Goal: Task Accomplishment & Management: Manage account settings

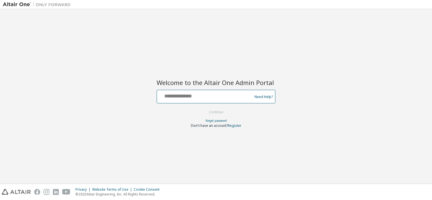
click at [197, 95] on input "text" at bounding box center [205, 95] width 92 height 8
type input "**********"
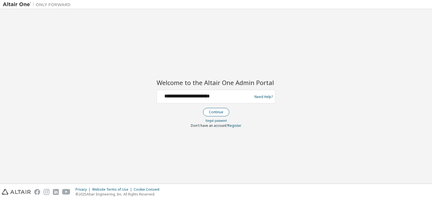
click at [212, 112] on button "Continue" at bounding box center [216, 112] width 26 height 8
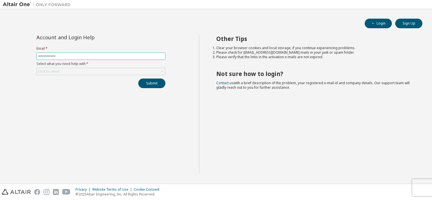
click at [122, 55] on input "text" at bounding box center [101, 56] width 126 height 5
type input "**********"
click at [93, 67] on form "**********" at bounding box center [100, 60] width 129 height 29
click at [92, 72] on div "Click to select" at bounding box center [101, 71] width 128 height 7
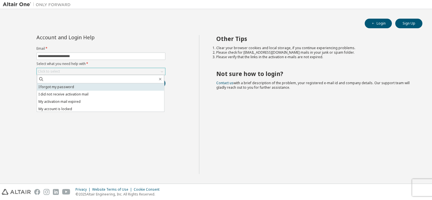
click at [79, 86] on li "I forgot my password" at bounding box center [100, 86] width 127 height 7
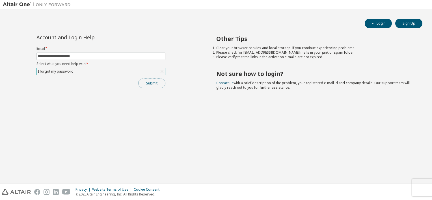
click at [145, 82] on button "Submit" at bounding box center [151, 84] width 27 height 10
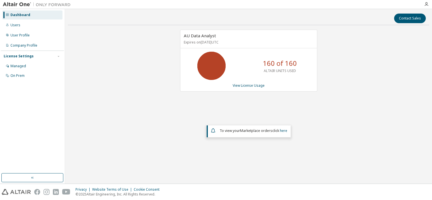
click at [95, 45] on div "AU Data Analyst Expires on November 30, 2025 UTC 160 of 160 ALTAIR UNITS USED V…" at bounding box center [248, 95] width 361 height 130
click at [20, 65] on div "Managed" at bounding box center [18, 66] width 16 height 5
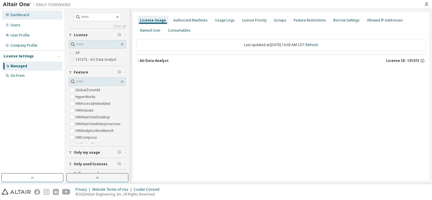
click at [20, 15] on div "Dashboard" at bounding box center [19, 15] width 19 height 5
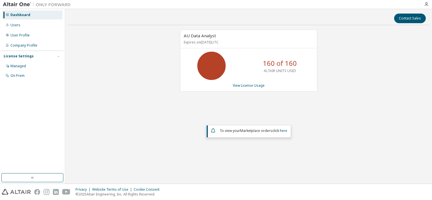
click at [241, 65] on div "160 of 160 ALTAIR UNITS USED" at bounding box center [248, 66] width 136 height 28
click at [251, 84] on link "View License Usage" at bounding box center [248, 85] width 32 height 5
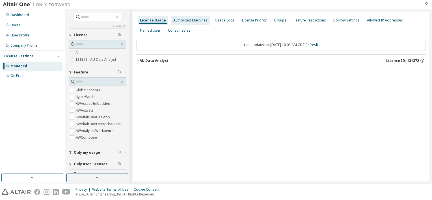
click at [185, 20] on div "Authorized Machines" at bounding box center [190, 20] width 34 height 5
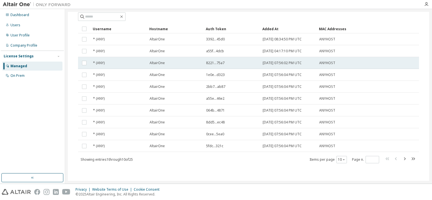
scroll to position [29, 0]
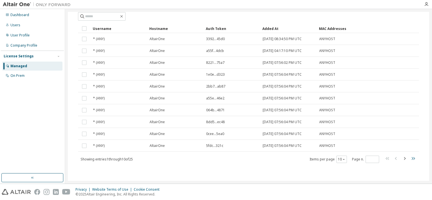
click at [409, 158] on icon "button" at bounding box center [412, 158] width 7 height 7
type input "*"
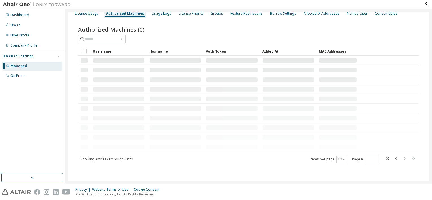
scroll to position [0, 0]
